Goal: Task Accomplishment & Management: Use online tool/utility

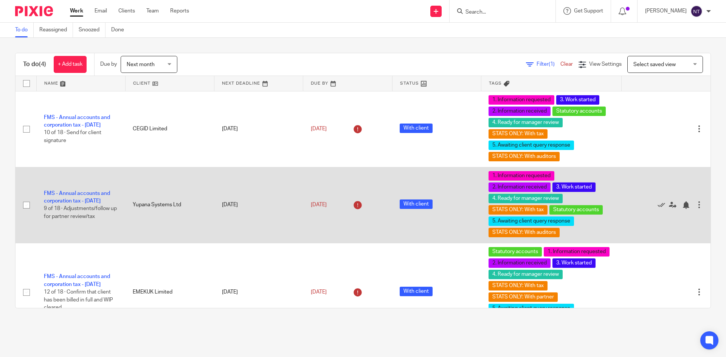
scroll to position [87, 0]
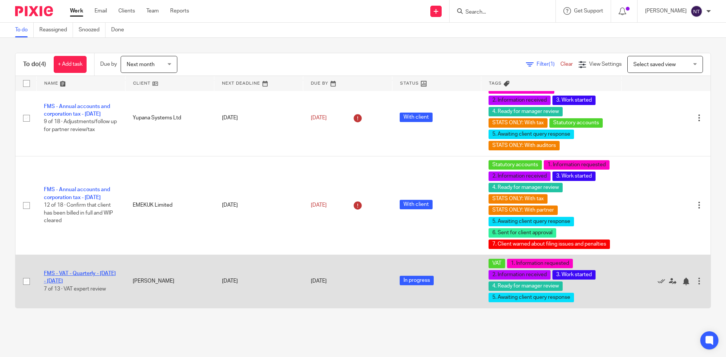
click at [88, 272] on link "FMS - VAT - Quarterly - [DATE] - [DATE]" at bounding box center [80, 277] width 72 height 13
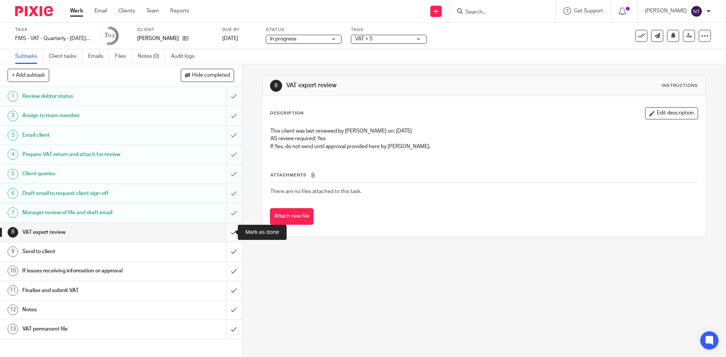
click at [223, 232] on input "submit" at bounding box center [120, 232] width 241 height 19
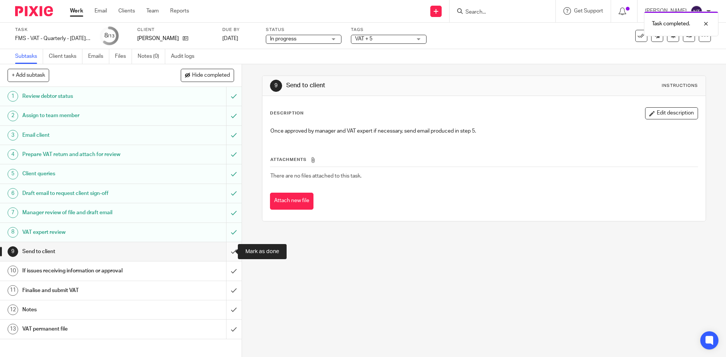
click at [224, 255] on input "submit" at bounding box center [120, 251] width 241 height 19
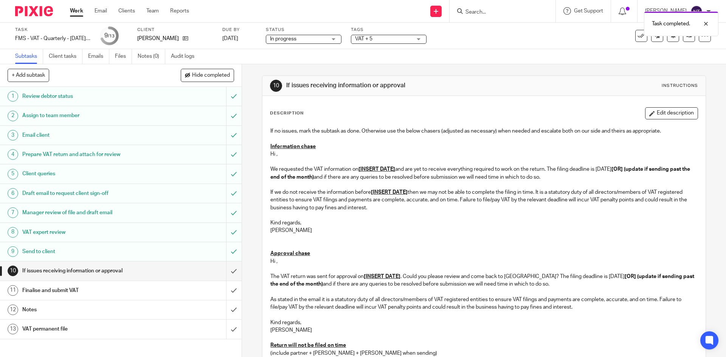
click at [370, 42] on span "VAT + 5" at bounding box center [383, 39] width 57 height 8
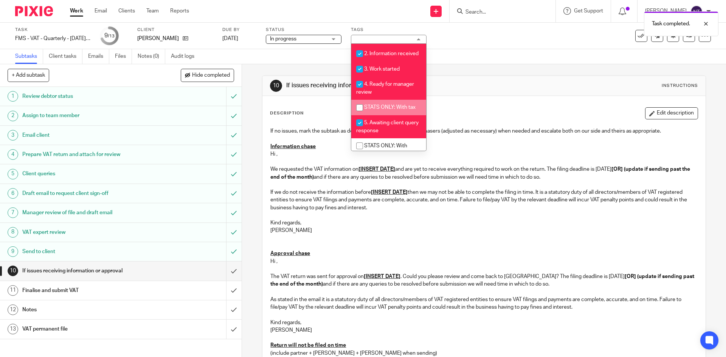
scroll to position [189, 0]
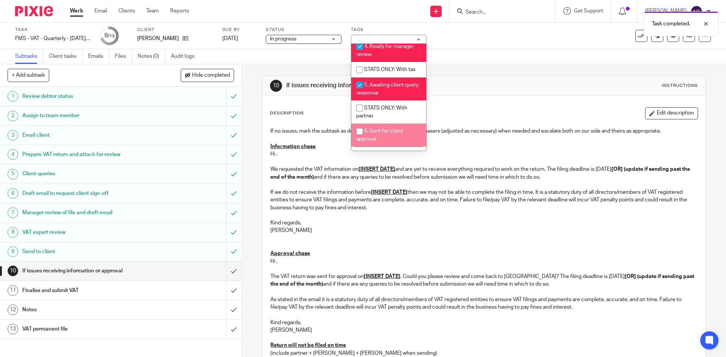
click at [393, 138] on span "6. Sent for client approval" at bounding box center [379, 134] width 47 height 13
checkbox input "true"
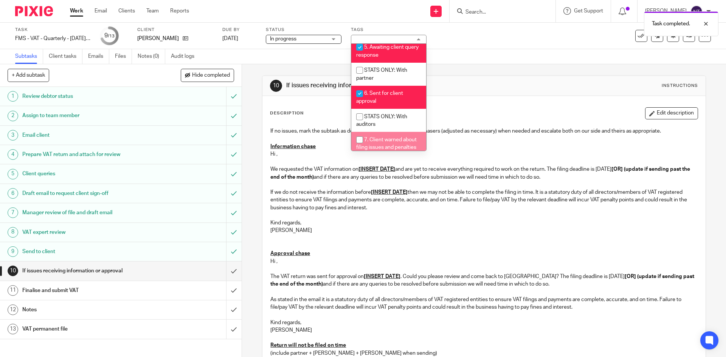
click at [400, 142] on li "7. Client warned about filing issues and penalties" at bounding box center [388, 143] width 75 height 23
checkbox input "true"
click at [75, 15] on link "Work" at bounding box center [76, 11] width 13 height 8
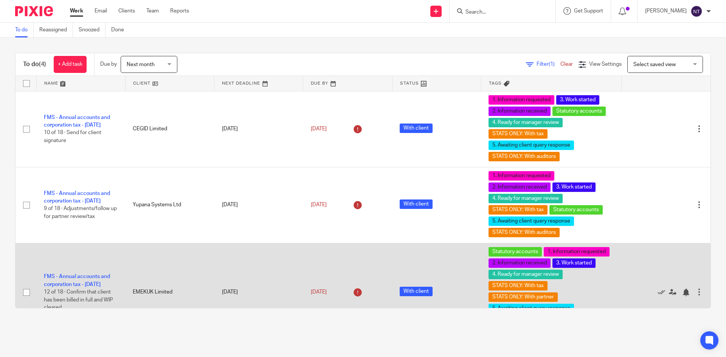
scroll to position [76, 0]
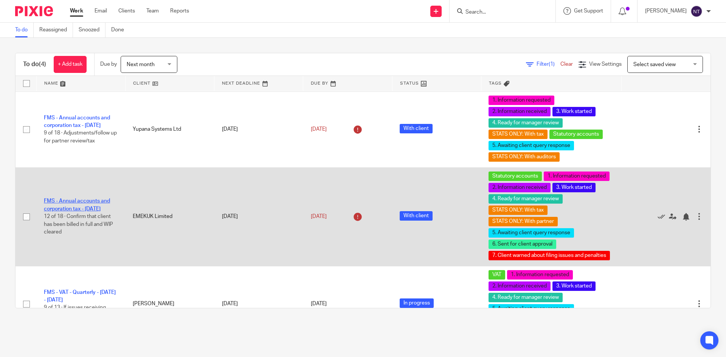
click at [95, 204] on link "FMS - Annual accounts and corporation tax - [DATE]" at bounding box center [77, 204] width 66 height 13
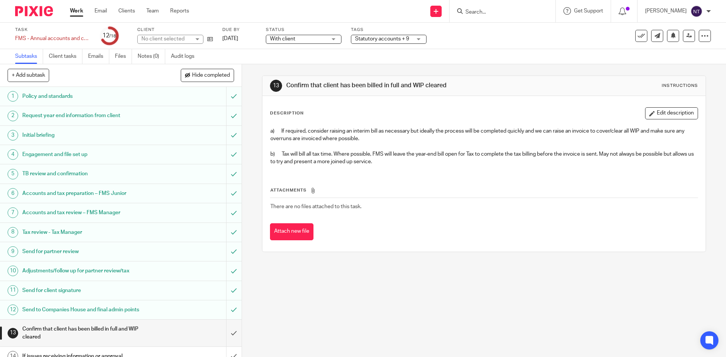
click at [401, 37] on span "Statutory accounts + 9" at bounding box center [382, 38] width 54 height 5
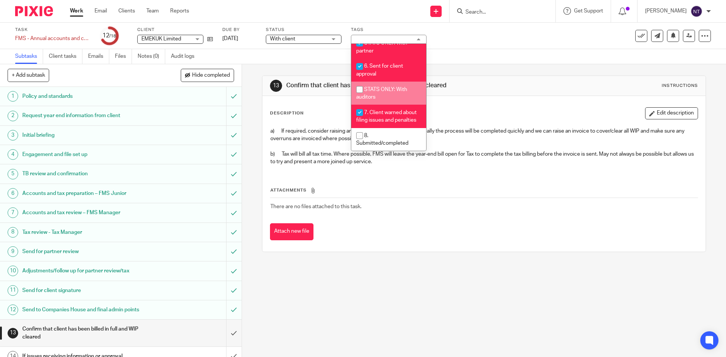
scroll to position [269, 0]
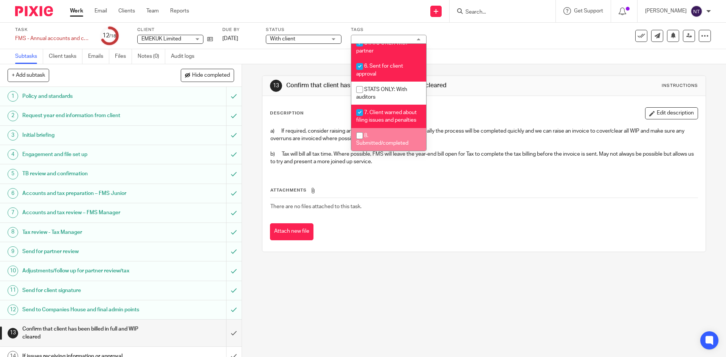
click at [407, 134] on li "8. Submitted/completed" at bounding box center [388, 139] width 75 height 23
checkbox input "true"
click at [477, 97] on div "Description Edit description a) If required, consider raising an interim bill a…" at bounding box center [483, 174] width 442 height 156
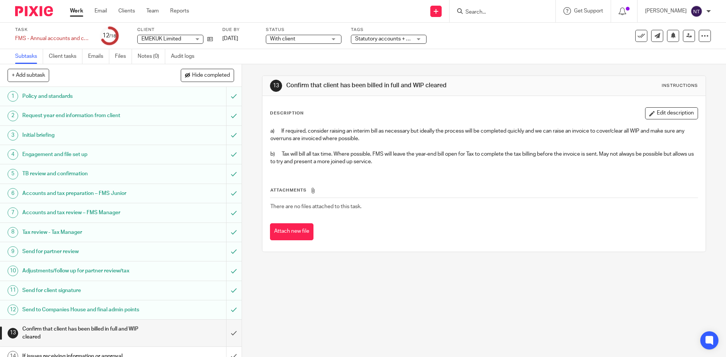
click at [78, 13] on link "Work" at bounding box center [76, 11] width 13 height 8
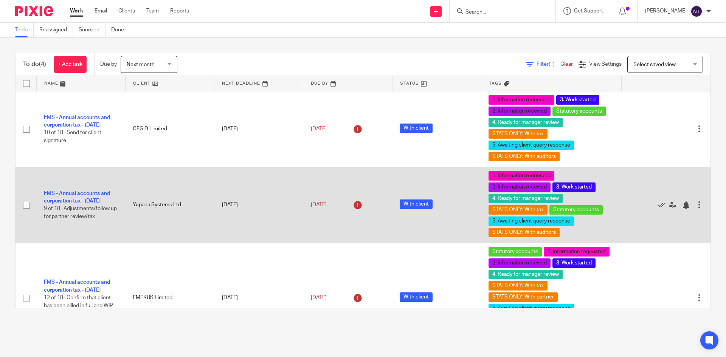
scroll to position [121, 0]
